Goal: Task Accomplishment & Management: Use online tool/utility

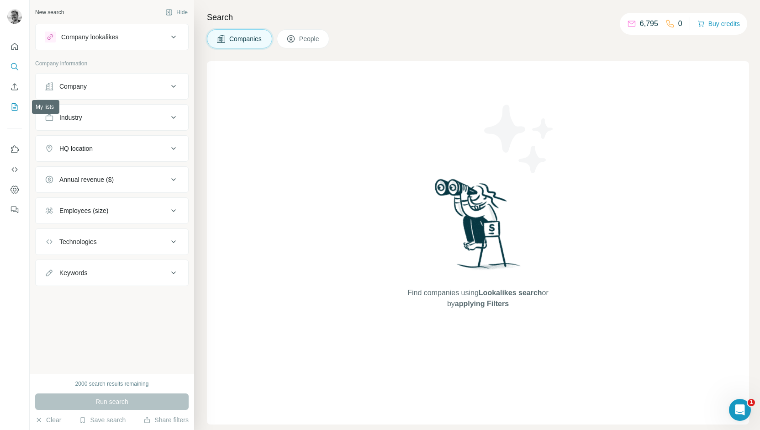
click at [16, 106] on icon "My lists" at bounding box center [14, 106] width 9 height 9
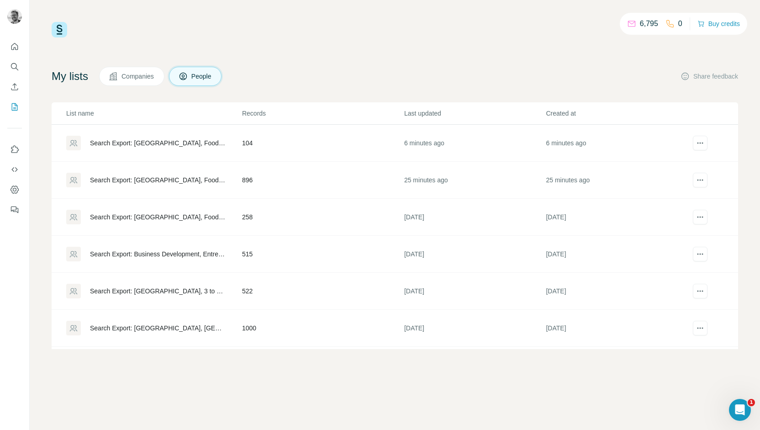
click at [184, 176] on div "Search Export: [GEOGRAPHIC_DATA], Food and Beverage Services, Food and Beverage…" at bounding box center [158, 179] width 136 height 9
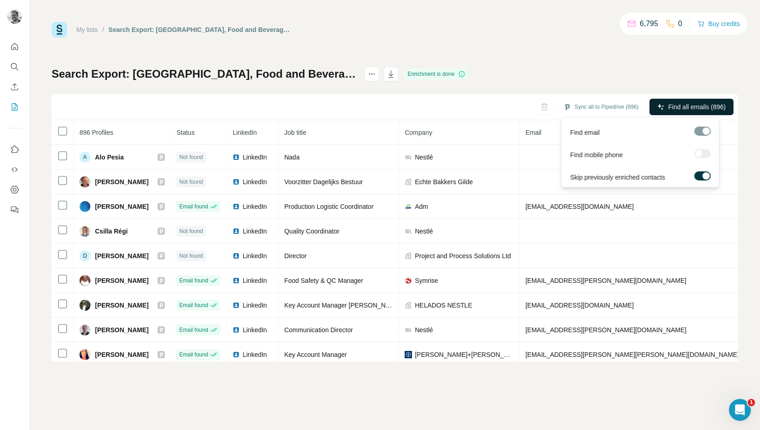
click at [697, 107] on span "Find all emails (896)" at bounding box center [697, 106] width 58 height 9
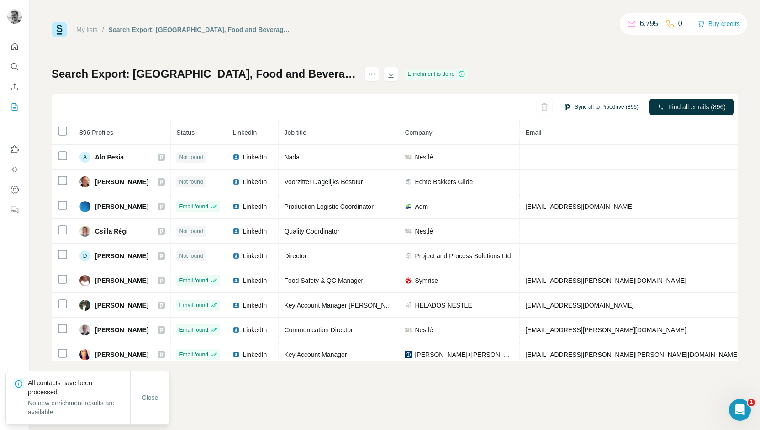
click at [619, 105] on button "Sync all to Pipedrive (896)" at bounding box center [601, 107] width 88 height 14
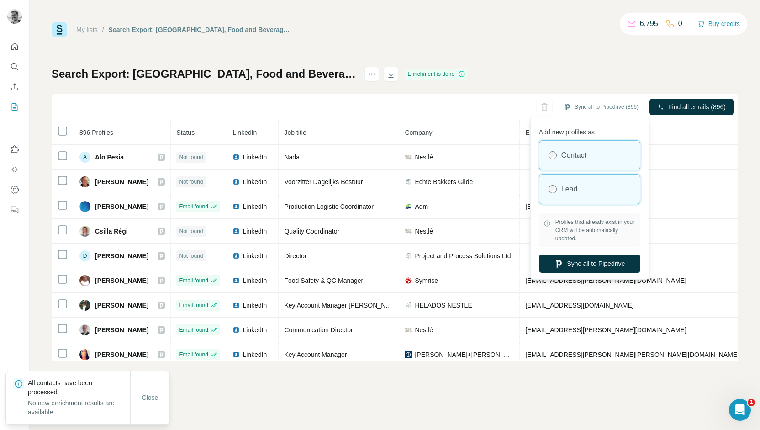
click at [577, 192] on label "Lead" at bounding box center [569, 189] width 16 height 11
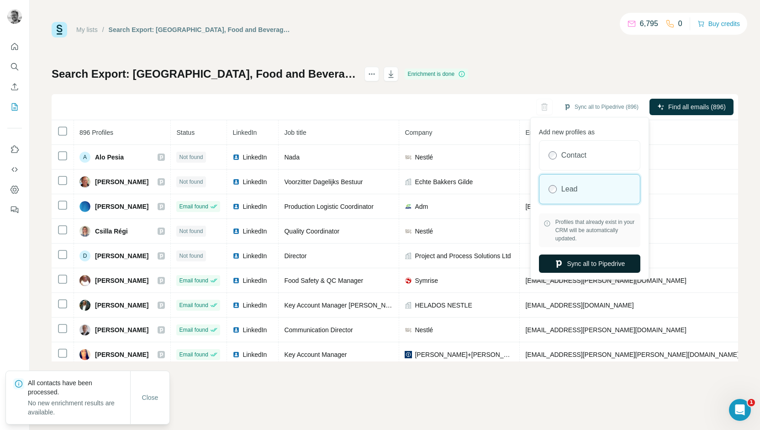
click at [570, 261] on button "Sync all to Pipedrive" at bounding box center [589, 263] width 101 height 18
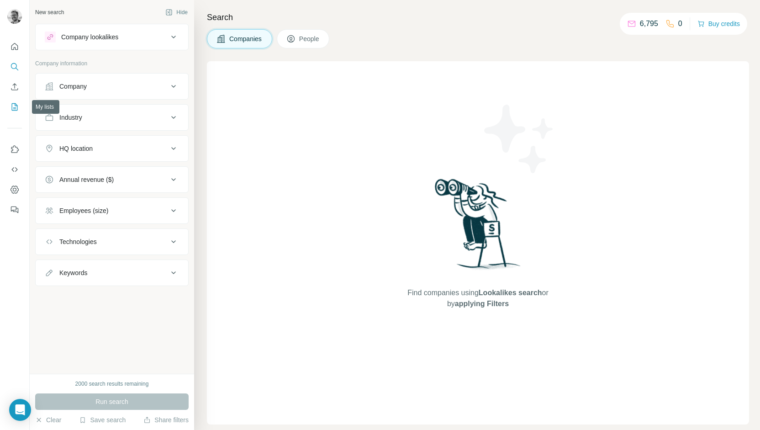
click at [13, 109] on icon "My lists" at bounding box center [14, 106] width 9 height 9
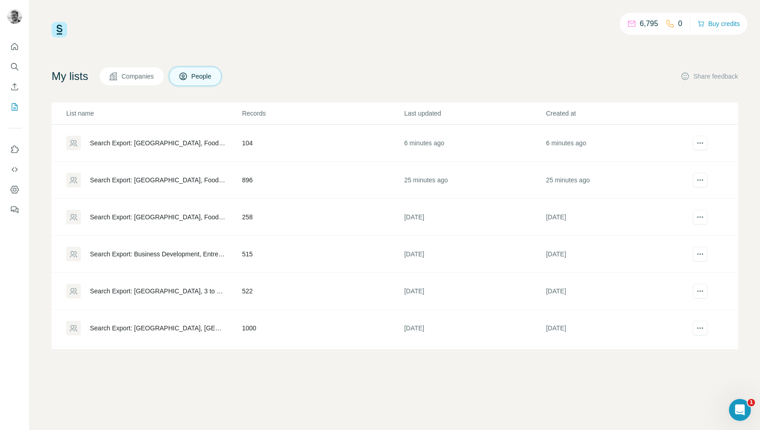
click at [141, 143] on div "Search Export: [GEOGRAPHIC_DATA], Food and Beverage Services, Food and Beverage…" at bounding box center [158, 142] width 136 height 9
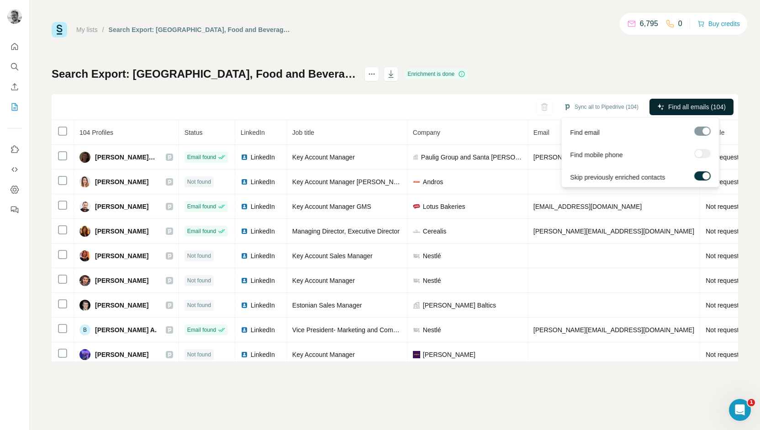
click at [707, 111] on span "Find all emails (104)" at bounding box center [697, 106] width 58 height 9
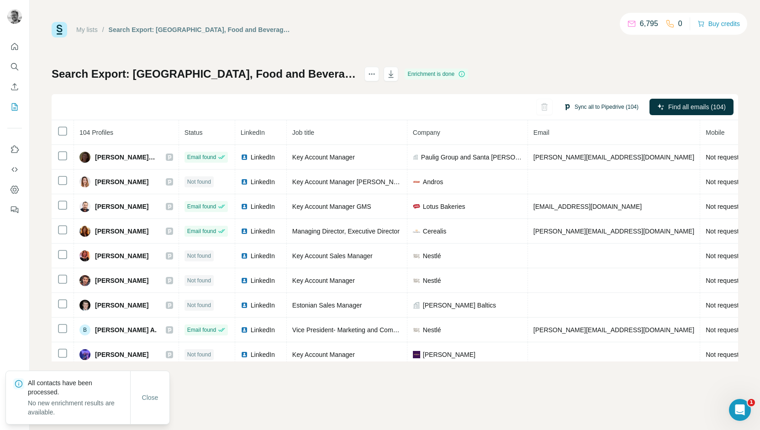
click at [605, 105] on button "Sync all to Pipedrive (104)" at bounding box center [601, 107] width 88 height 14
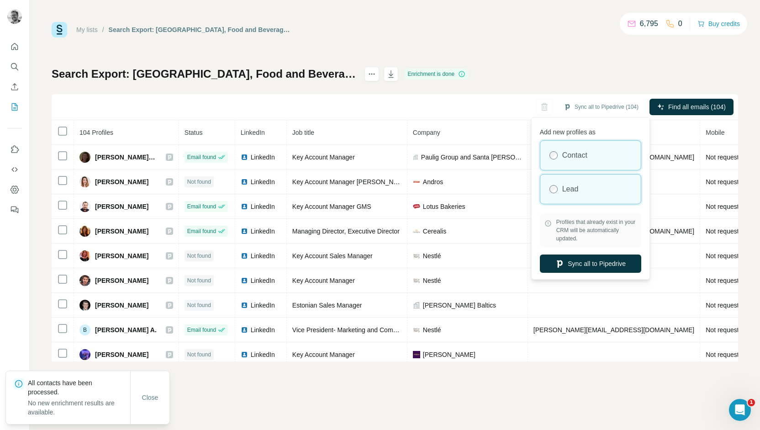
click at [575, 178] on div "Lead" at bounding box center [590, 188] width 100 height 29
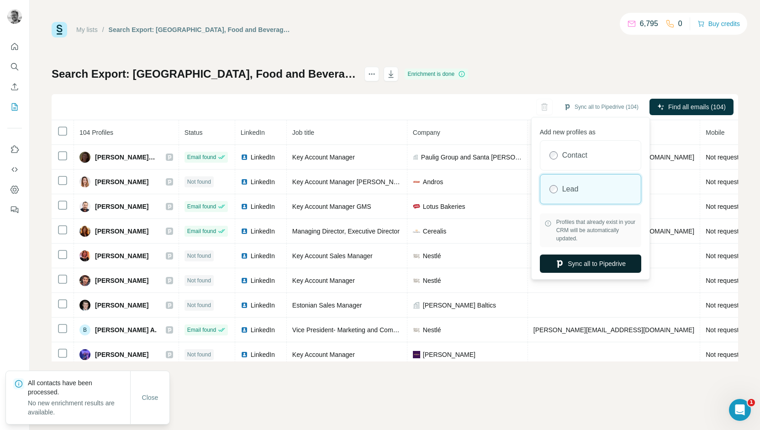
click at [571, 259] on button "Sync all to Pipedrive" at bounding box center [590, 263] width 101 height 18
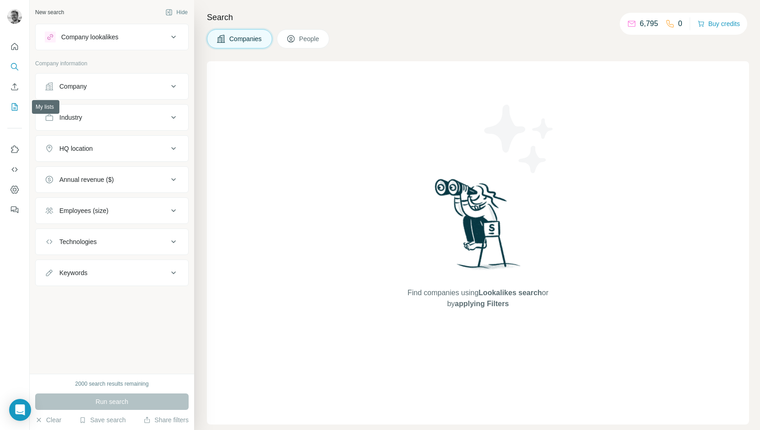
click at [16, 109] on icon "My lists" at bounding box center [14, 106] width 9 height 9
